Goal: Information Seeking & Learning: Learn about a topic

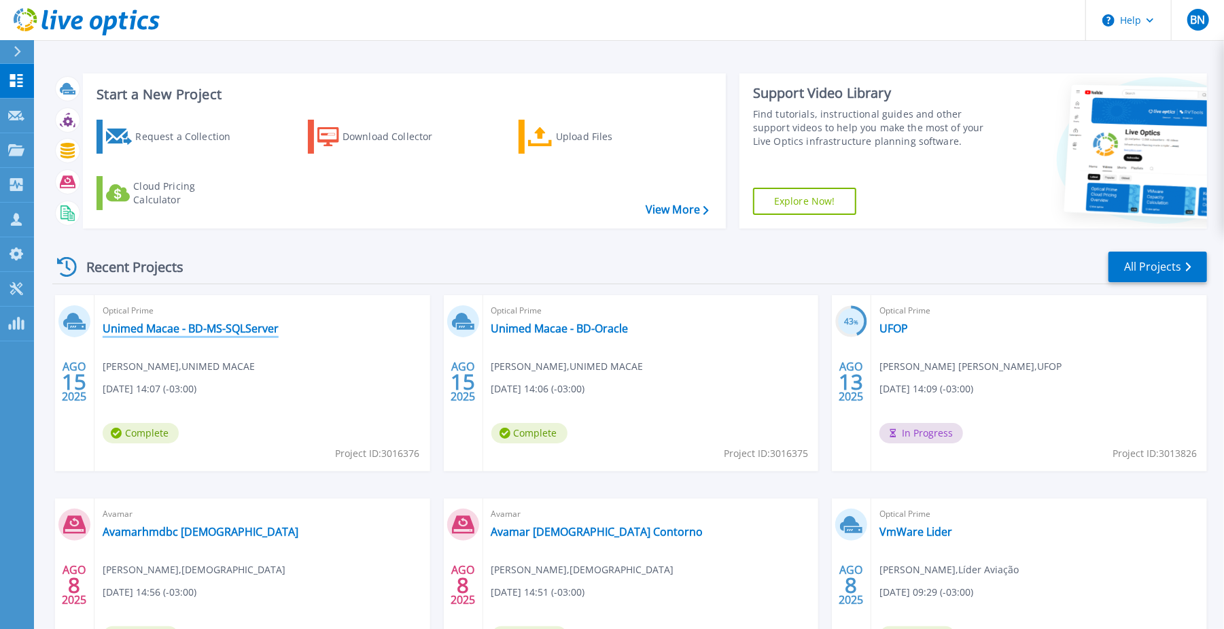
click at [174, 321] on link "Unimed Macae - BD-MS-SQLServer" at bounding box center [191, 328] width 176 height 14
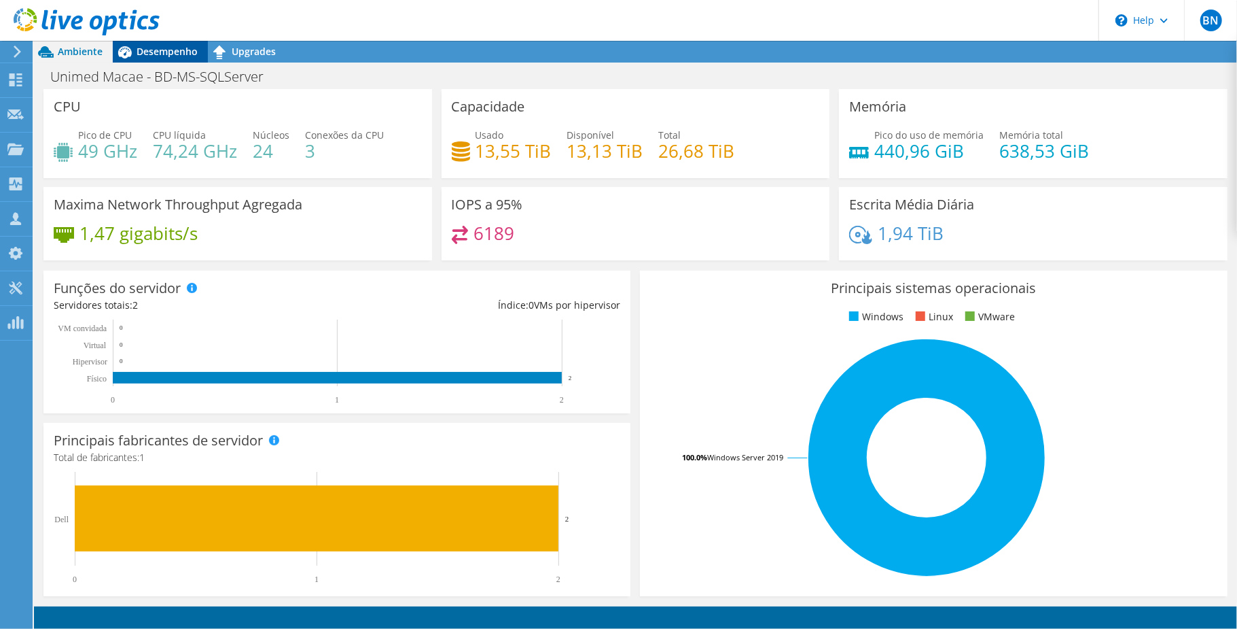
click at [166, 41] on div "Desempenho" at bounding box center [160, 52] width 95 height 22
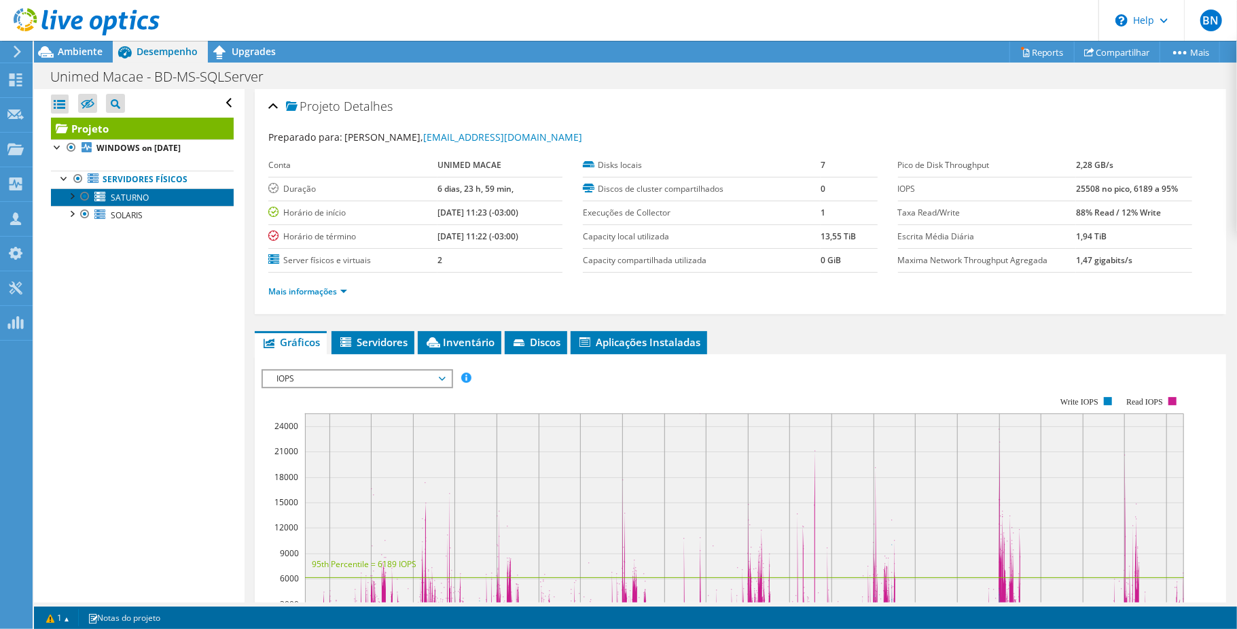
click at [71, 202] on link "SATURNO" at bounding box center [142, 197] width 183 height 18
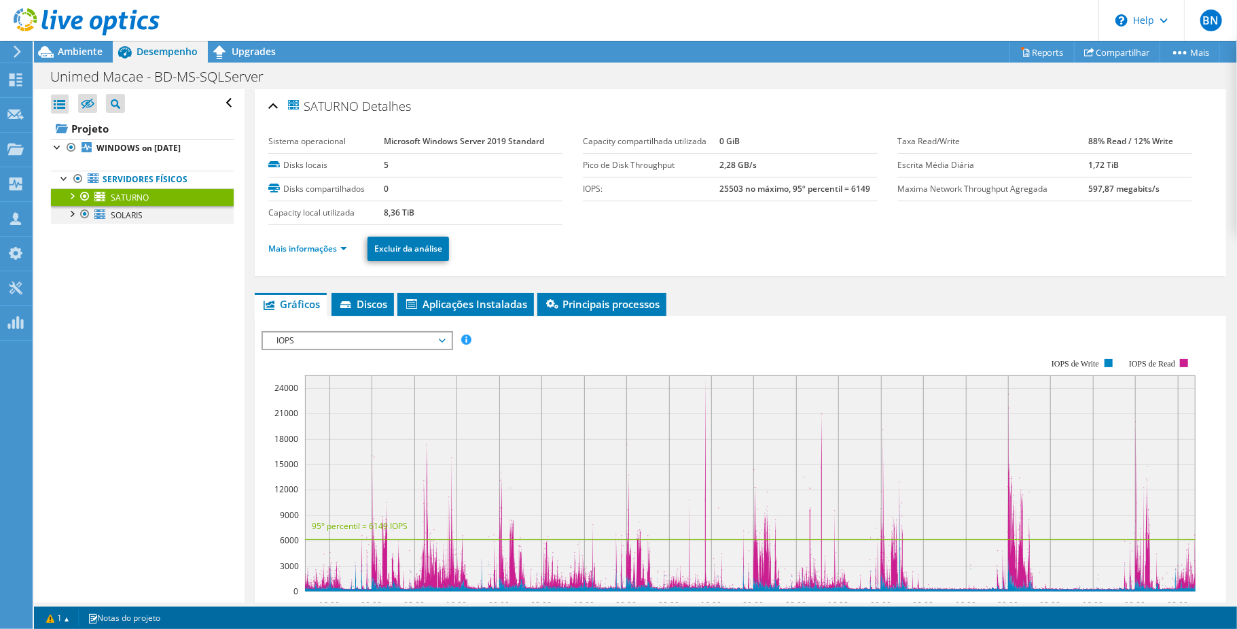
click at [73, 217] on div at bounding box center [72, 213] width 14 height 14
click at [71, 198] on div at bounding box center [72, 195] width 14 height 14
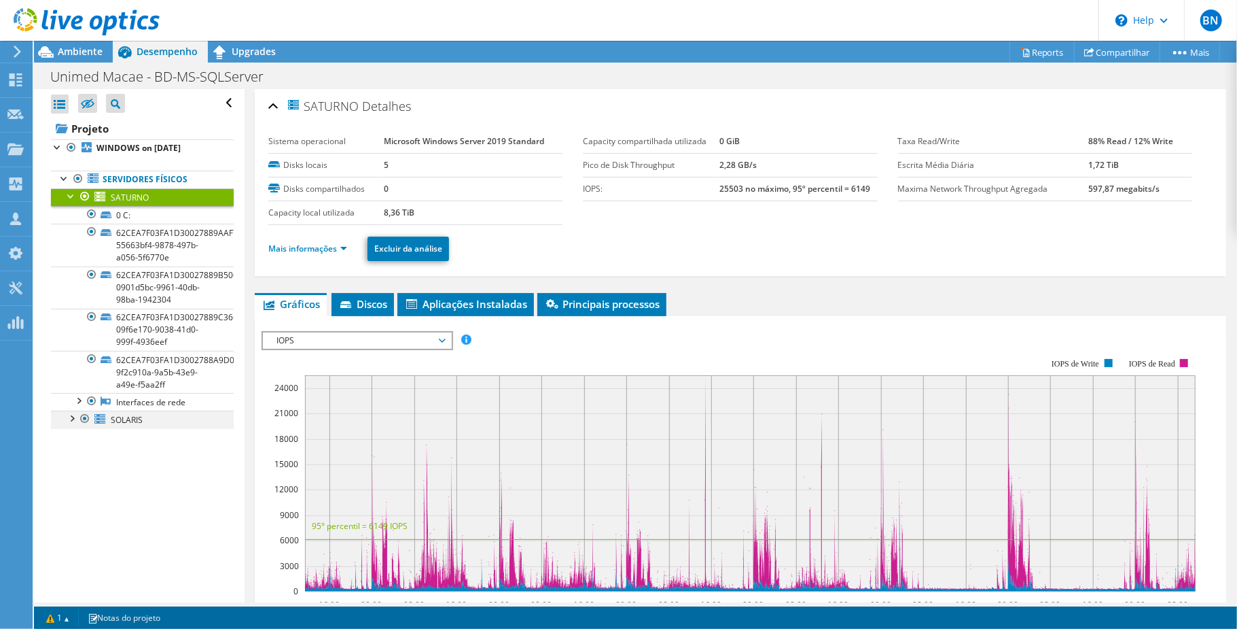
click at [69, 420] on div at bounding box center [72, 417] width 14 height 14
click at [345, 253] on link "Mais informações" at bounding box center [307, 249] width 79 height 12
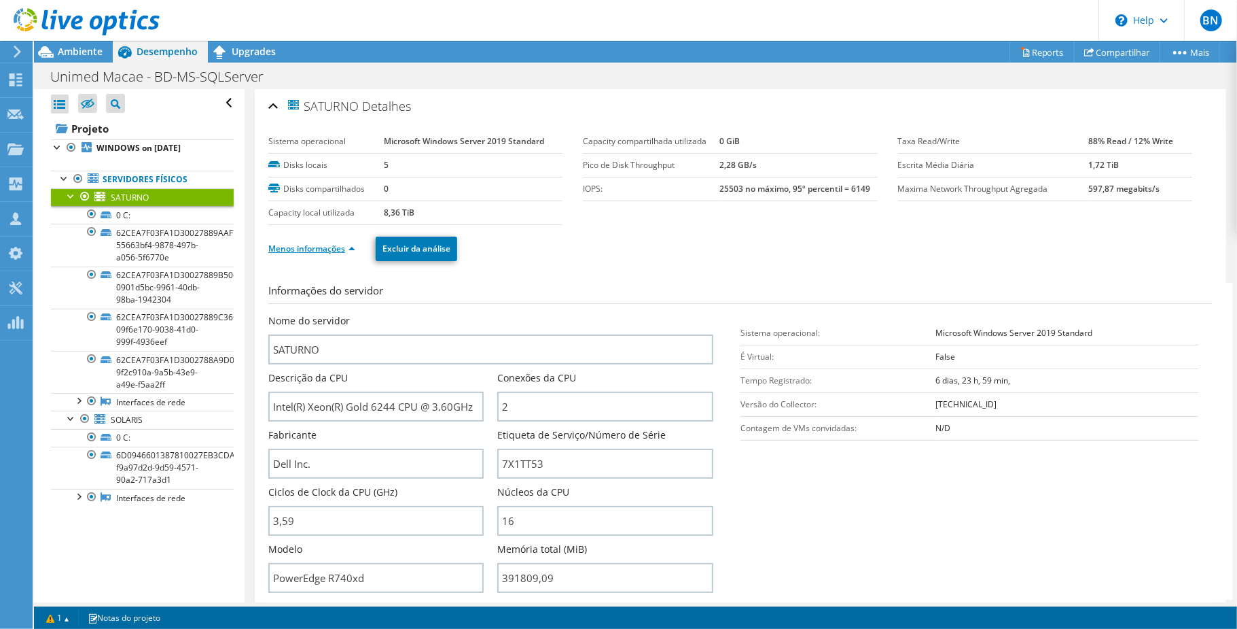
click at [345, 253] on link "Menos informações" at bounding box center [311, 249] width 87 height 12
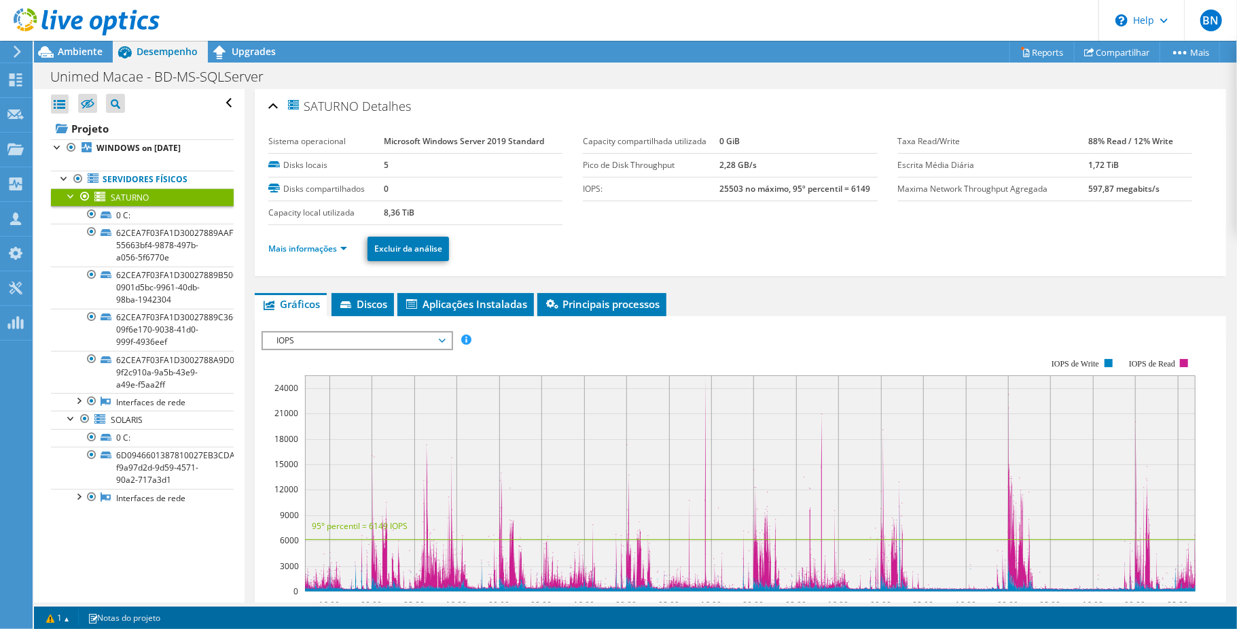
click at [67, 197] on div at bounding box center [72, 195] width 14 height 14
